Goal: Transaction & Acquisition: Purchase product/service

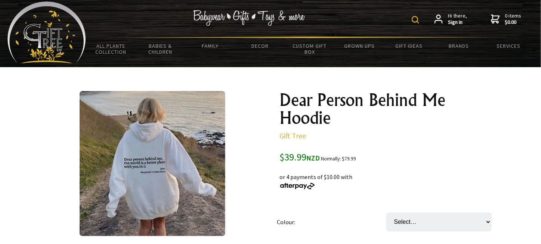
scroll to position [75, 0]
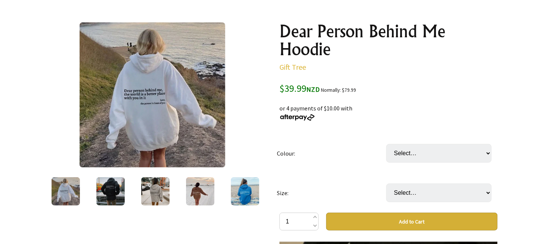
click at [108, 190] on img at bounding box center [110, 191] width 28 height 28
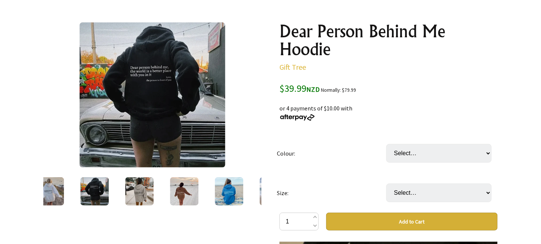
click at [139, 189] on img at bounding box center [139, 191] width 28 height 28
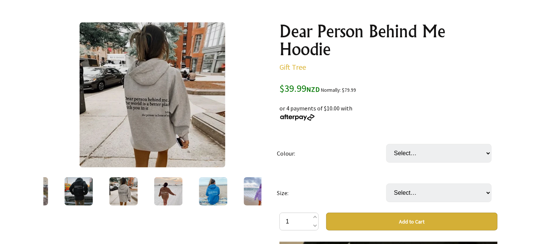
click at [158, 189] on img at bounding box center [168, 191] width 28 height 28
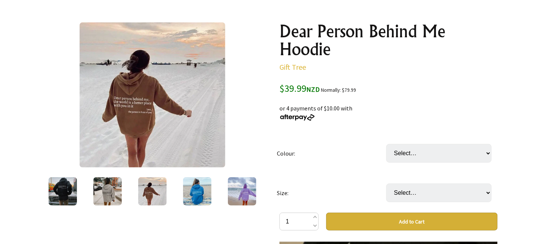
click at [201, 190] on img at bounding box center [197, 191] width 28 height 28
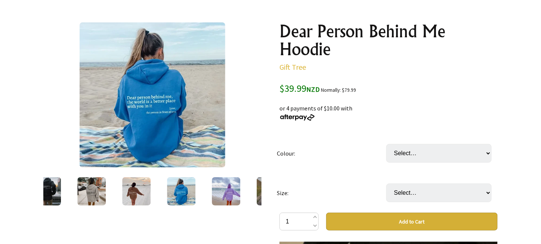
click at [140, 190] on img at bounding box center [136, 191] width 28 height 28
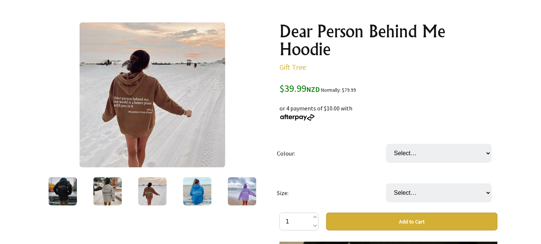
click at [198, 188] on img at bounding box center [197, 191] width 28 height 28
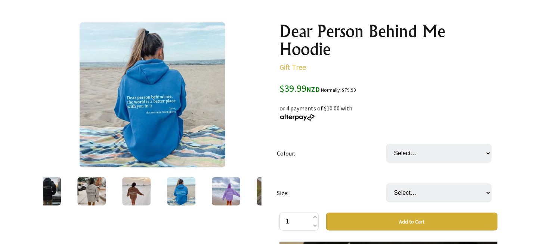
click at [218, 191] on img at bounding box center [226, 191] width 28 height 28
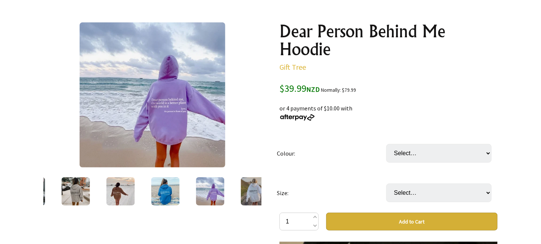
click at [250, 192] on img at bounding box center [255, 191] width 28 height 28
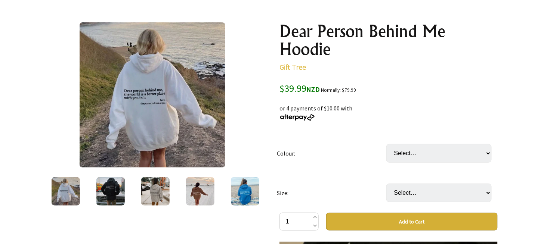
click at [113, 189] on img at bounding box center [110, 191] width 28 height 28
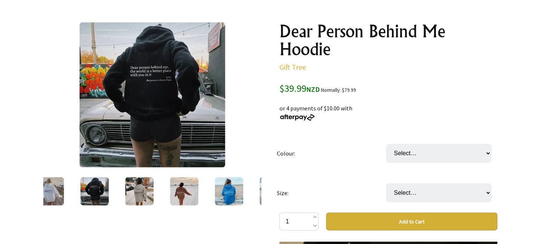
click at [177, 191] on img at bounding box center [184, 191] width 28 height 28
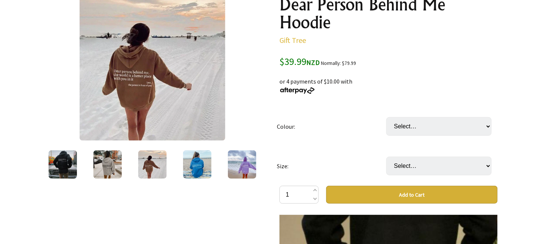
scroll to position [112, 0]
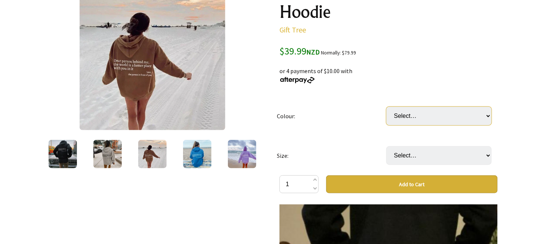
click at [478, 117] on select "Select… White Black (most recommended) Grey Beige Red Light Blue Purple Khaki" at bounding box center [438, 116] width 105 height 19
select select "Light Blue"
click at [386, 107] on select "Select… White Black (most recommended) Grey Beige Red Light Blue Purple Khaki" at bounding box center [438, 116] width 105 height 19
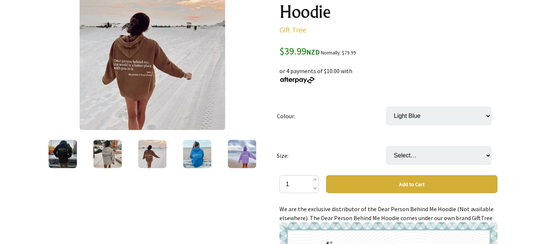
click at [488, 114] on select "Select… White Black (most recommended) Grey Beige Red Light Blue Purple Khaki" at bounding box center [438, 116] width 105 height 19
select select "Khaki"
click at [386, 107] on select "Select… White Black (most recommended) Grey Beige Red Light Blue Purple Khaki" at bounding box center [438, 116] width 105 height 19
click at [486, 155] on select "Select… S M L XL 2XL 3XL" at bounding box center [438, 155] width 105 height 19
select select "2XL"
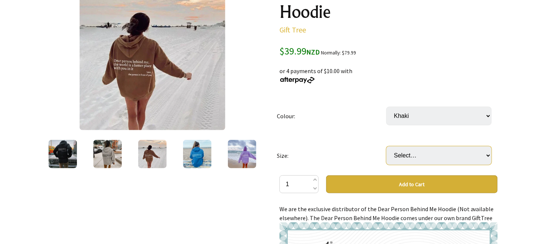
click at [386, 146] on select "Select… S M L XL 2XL 3XL" at bounding box center [438, 155] width 105 height 19
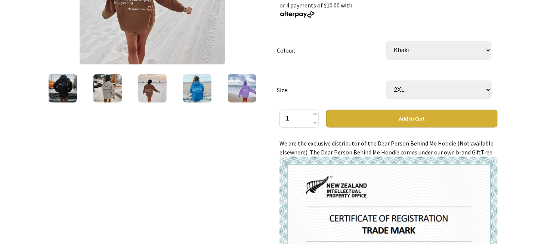
scroll to position [187, 0]
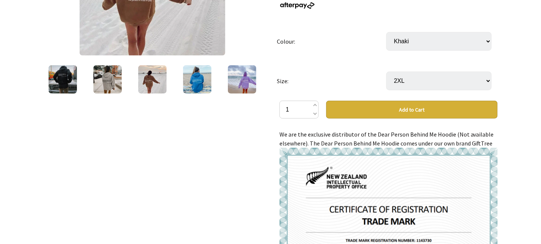
click at [423, 108] on button "Add to Cart" at bounding box center [411, 110] width 171 height 18
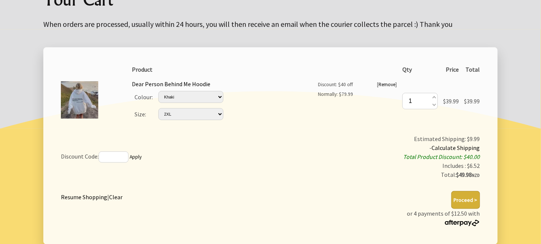
scroll to position [112, 0]
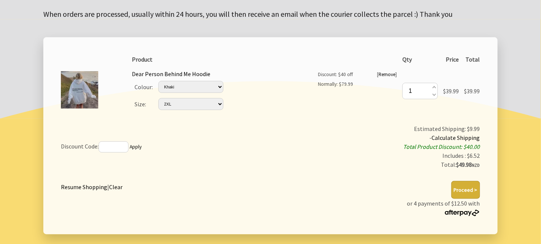
click at [467, 188] on button "Proceed >" at bounding box center [465, 190] width 29 height 18
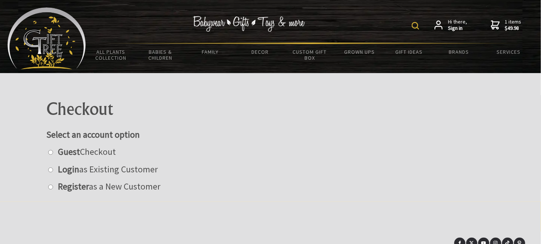
click at [51, 151] on input "radio" at bounding box center [50, 152] width 5 height 5
radio input "true"
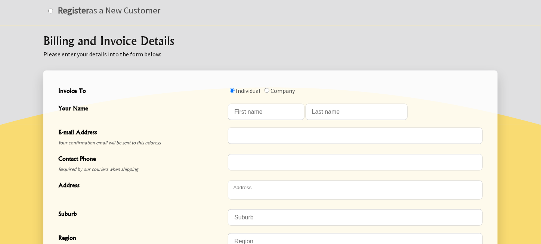
scroll to position [187, 0]
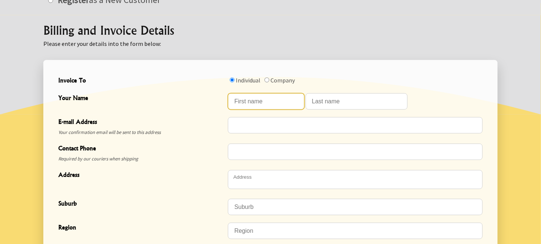
click at [247, 101] on input "Your Name" at bounding box center [266, 101] width 76 height 16
type input "Shane"
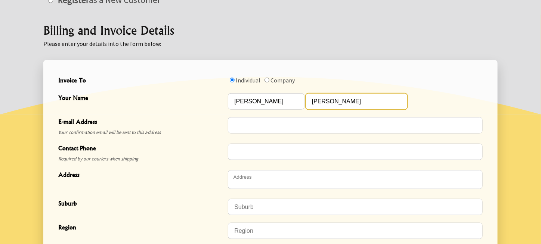
type input "Crawford"
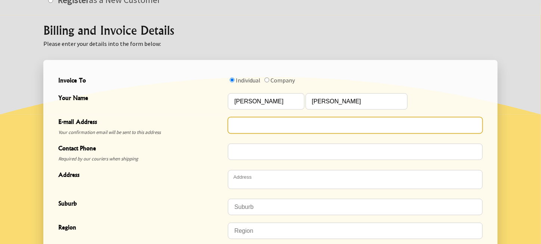
click at [238, 129] on input "E-mail Address" at bounding box center [355, 125] width 255 height 16
type input "shanesbroker@gmail.com"
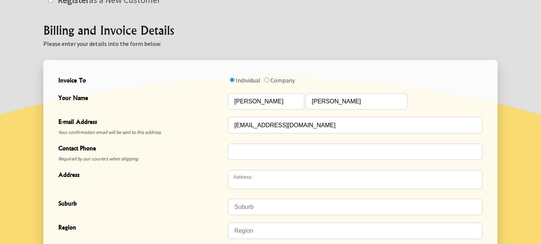
click at [480, 150] on span at bounding box center [478, 152] width 6 height 6
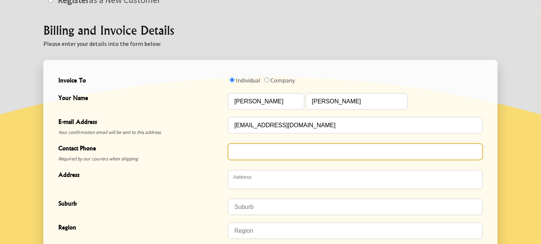
type input "021334588"
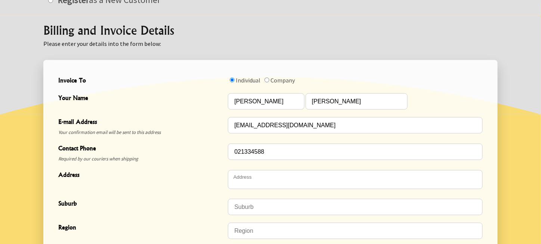
type textarea "7 Brooke Place"
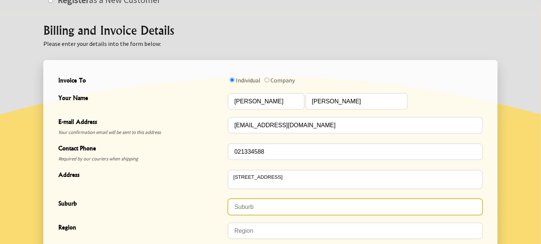
type input "[PERSON_NAME]"
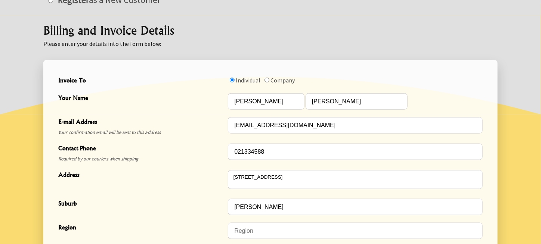
type input "9320"
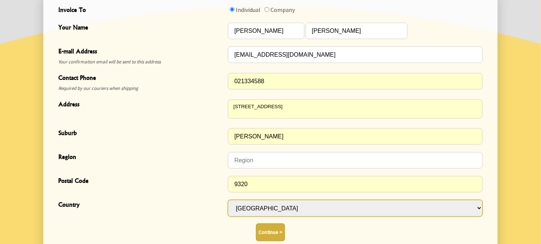
scroll to position [261, 0]
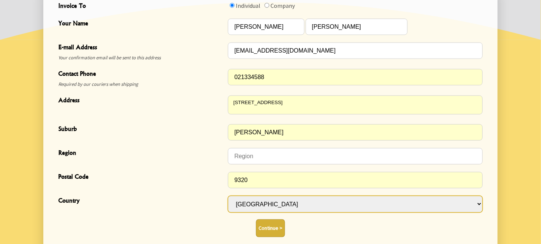
click at [478, 104] on span at bounding box center [478, 105] width 6 height 6
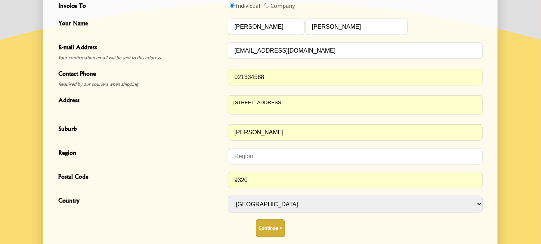
type textarea "[STREET_ADDRESS]"
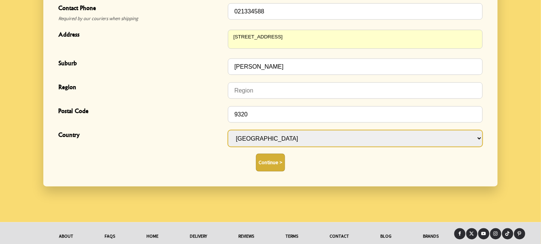
scroll to position [336, 0]
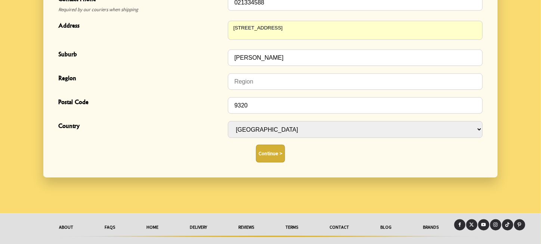
click at [270, 152] on button "Continue >" at bounding box center [270, 154] width 29 height 18
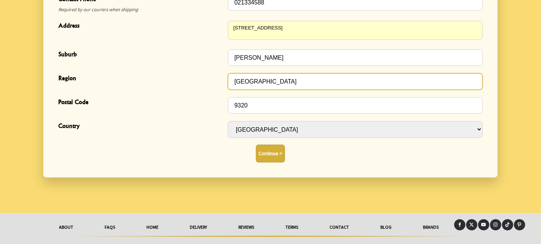
type input "Central Otago"
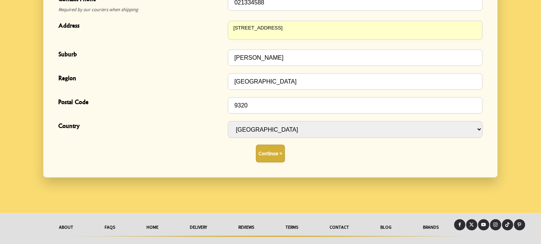
click at [269, 153] on button "Continue >" at bounding box center [270, 154] width 29 height 18
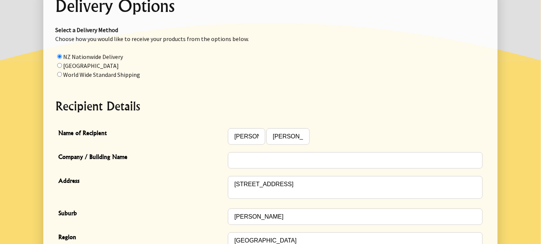
scroll to position [149, 0]
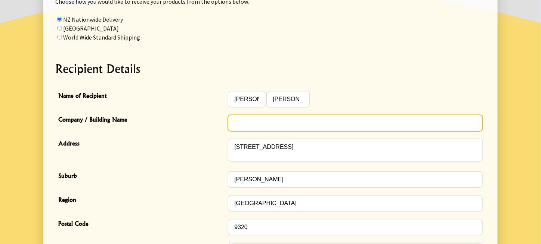
click at [233, 121] on input "Company / Building Name" at bounding box center [355, 123] width 255 height 16
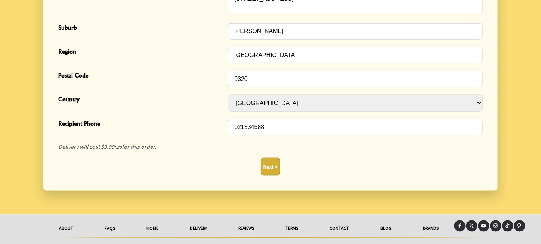
scroll to position [299, 0]
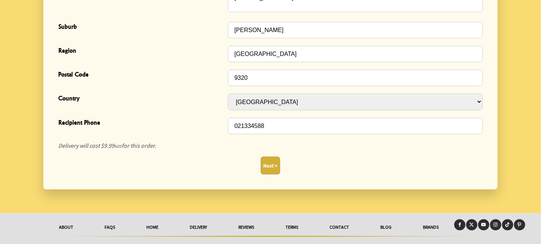
type input "Mike Pero Central Otago"
click at [265, 165] on button "Next >" at bounding box center [270, 166] width 19 height 18
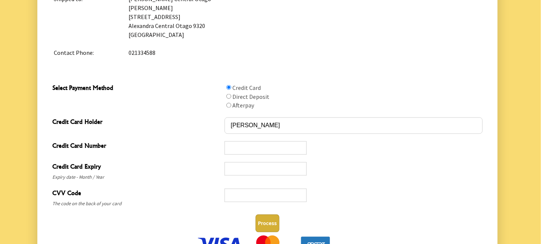
scroll to position [411, 0]
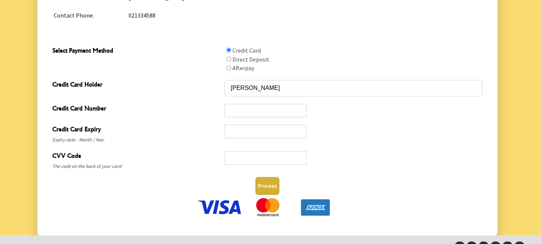
click at [268, 186] on button "Process" at bounding box center [267, 186] width 24 height 18
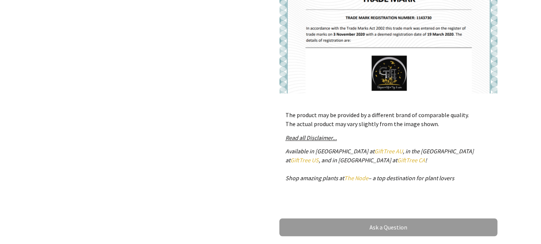
scroll to position [336, 0]
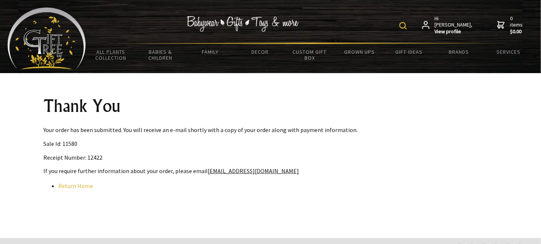
click at [54, 45] on img at bounding box center [46, 38] width 78 height 62
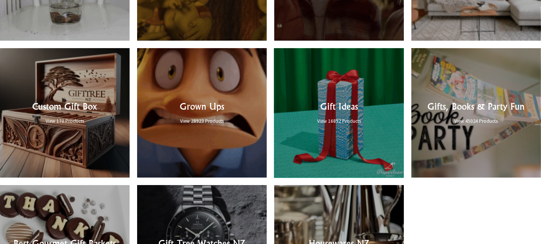
scroll to position [635, 0]
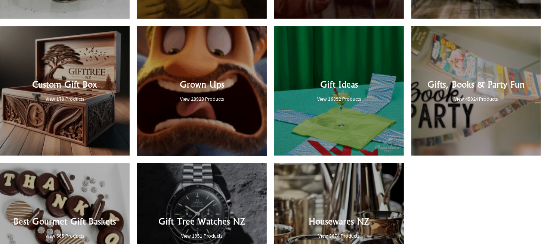
click at [194, 91] on link at bounding box center [202, 91] width 130 height 130
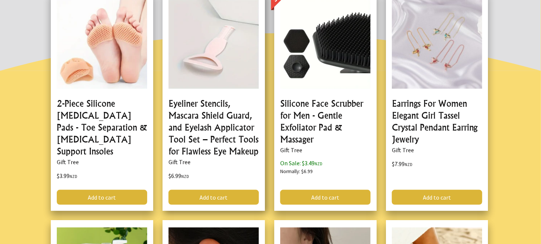
scroll to position [75, 0]
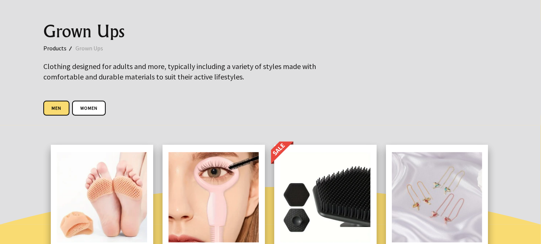
click at [57, 106] on link "Men" at bounding box center [56, 108] width 26 height 15
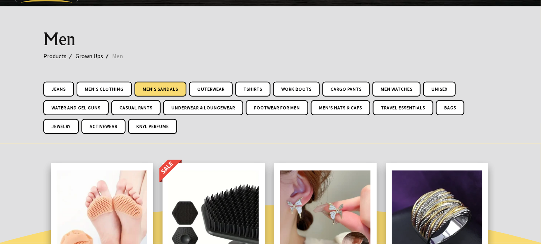
scroll to position [37, 0]
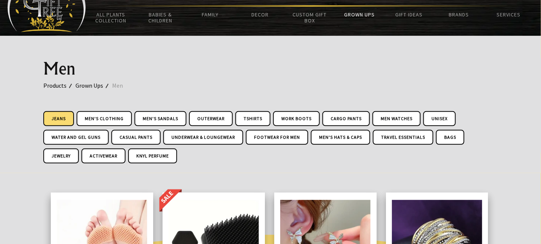
click at [63, 117] on link "Jeans" at bounding box center [58, 118] width 31 height 15
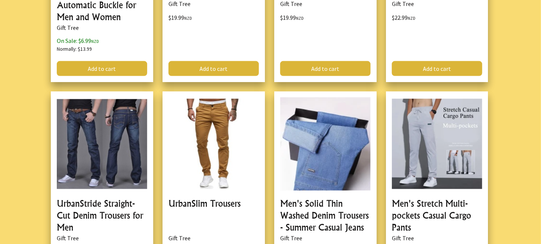
scroll to position [411, 0]
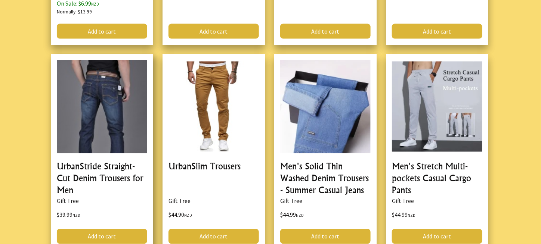
click at [97, 165] on link at bounding box center [102, 152] width 102 height 196
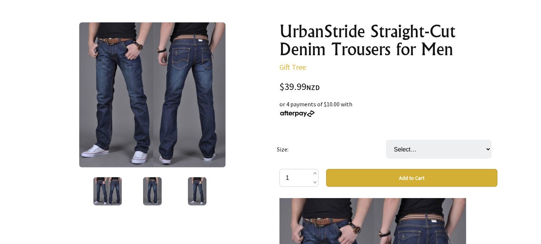
scroll to position [112, 0]
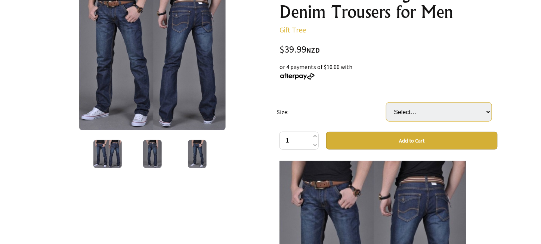
click at [480, 108] on select "Select… 28 29 30 31 32 33 34 36 38" at bounding box center [438, 112] width 105 height 19
select select "38"
click at [386, 103] on select "Select… 28 29 30 31 32 33 34 36 38" at bounding box center [438, 112] width 105 height 19
click at [427, 140] on button "Add to Cart" at bounding box center [411, 141] width 171 height 18
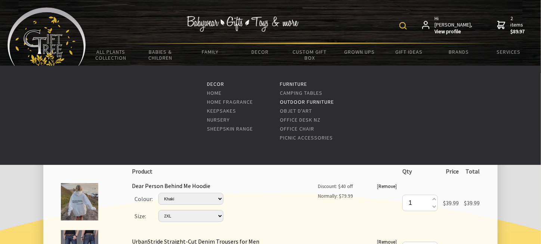
click at [316, 101] on link "Outdoor Furniture" at bounding box center [307, 102] width 54 height 7
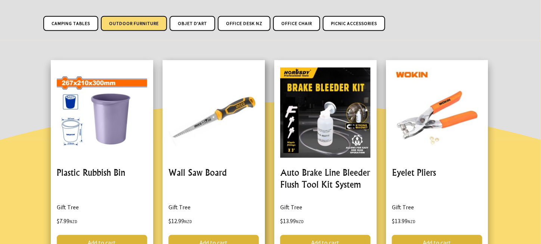
scroll to position [75, 0]
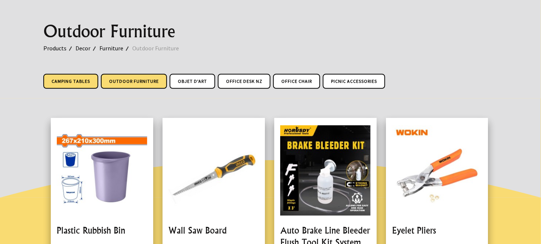
click at [69, 82] on link "Camping Tables" at bounding box center [70, 81] width 55 height 15
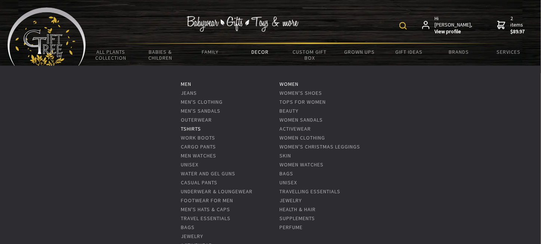
click at [192, 127] on link "Tshirts" at bounding box center [191, 128] width 20 height 7
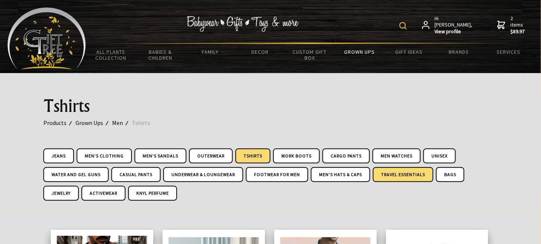
click at [396, 173] on link "Travel Essentials" at bounding box center [403, 174] width 61 height 15
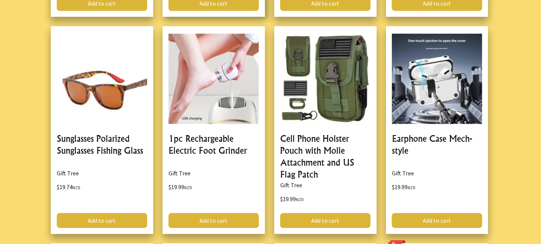
scroll to position [598, 0]
